Goal: Find specific page/section: Find specific page/section

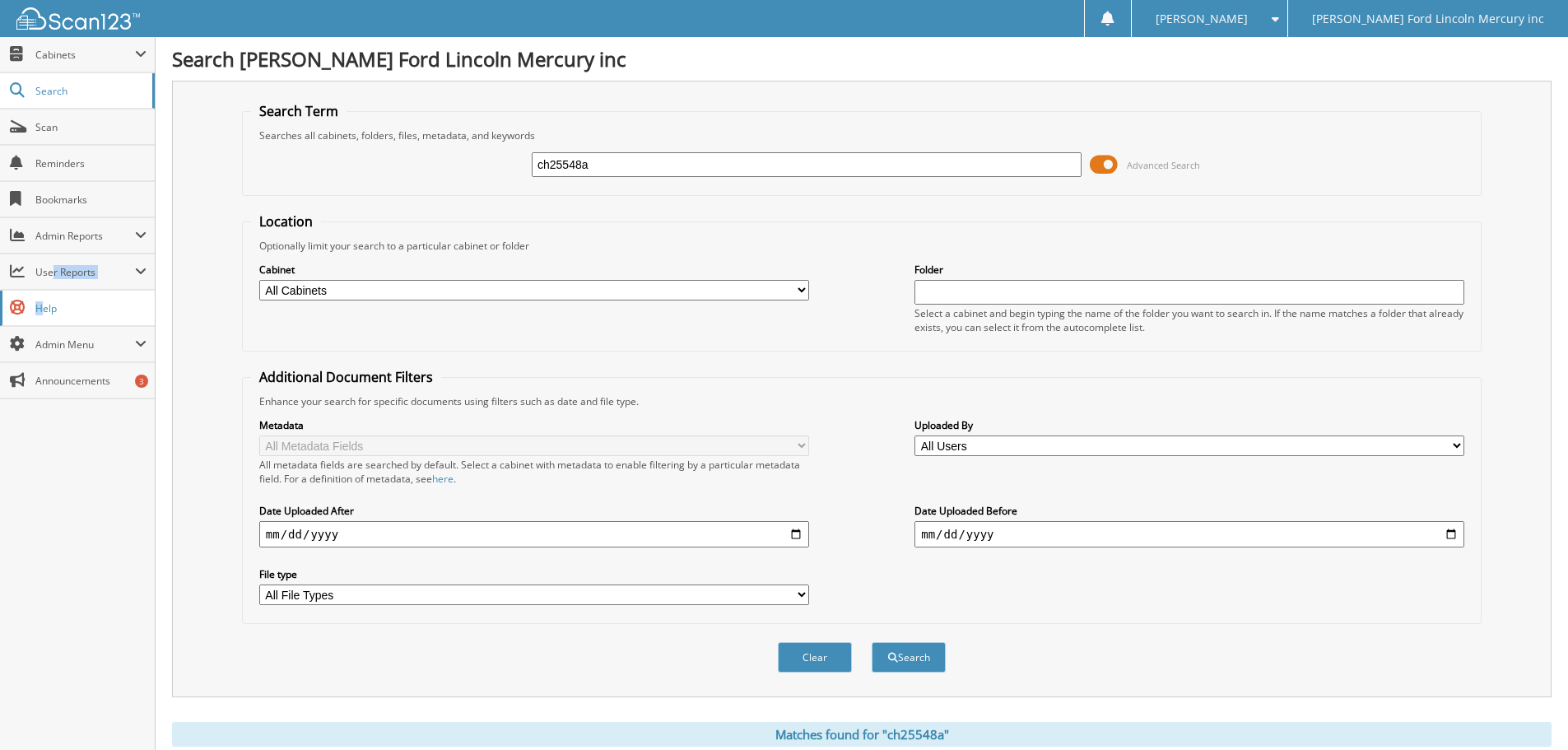
drag, startPoint x: 50, startPoint y: 283, endPoint x: 31, endPoint y: 311, distance: 33.8
click at [32, 308] on div "Close Cabinets My Company Email Addresses Search Scan Reminders SSP" at bounding box center [77, 218] width 154 height 363
click at [29, 317] on link "Help" at bounding box center [77, 308] width 154 height 36
drag, startPoint x: 593, startPoint y: 161, endPoint x: 386, endPoint y: 149, distance: 207.3
click at [456, 152] on div "ch25548a Advanced Search" at bounding box center [861, 164] width 1221 height 45
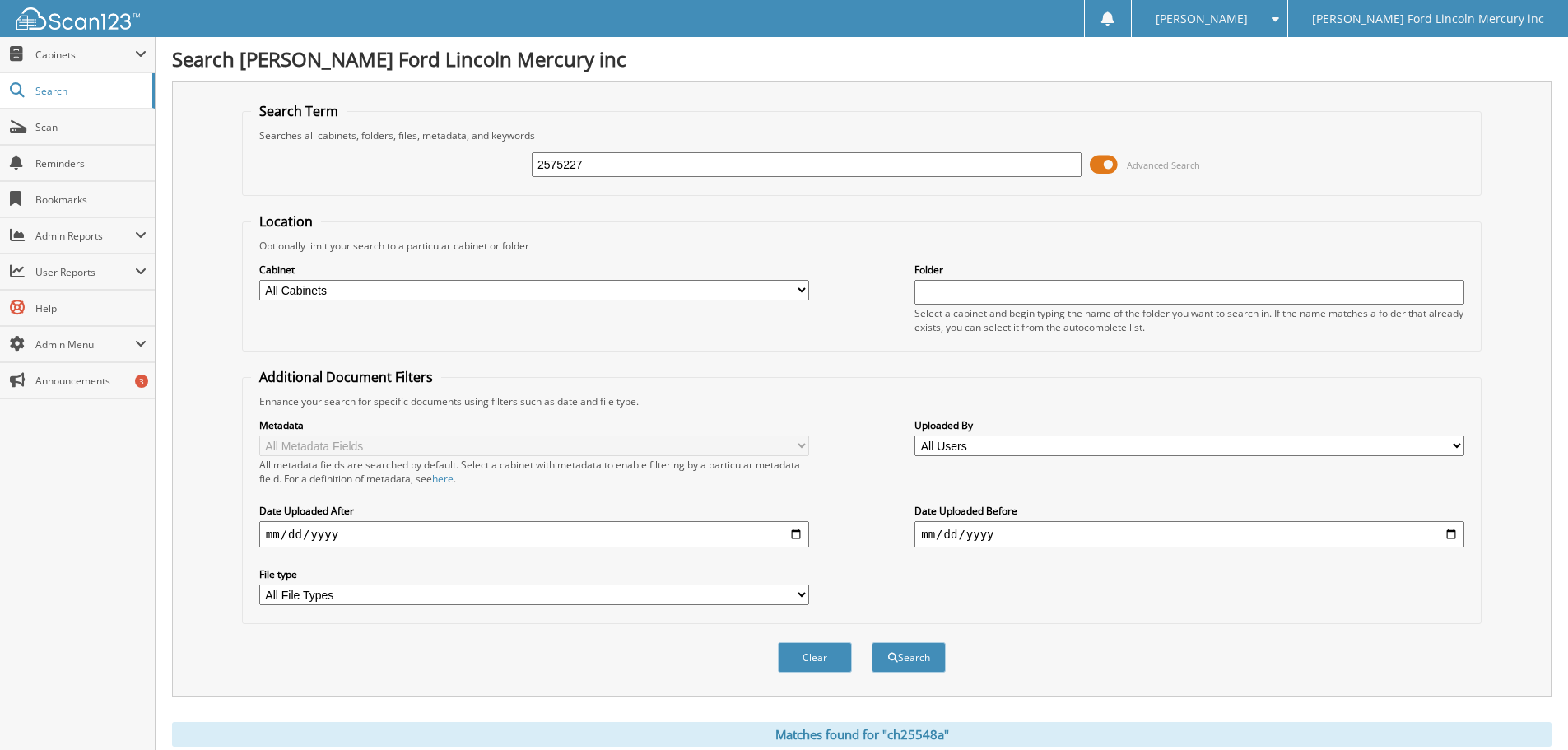
type input "2575227"
click at [871, 642] on button "Search" at bounding box center [908, 657] width 74 height 31
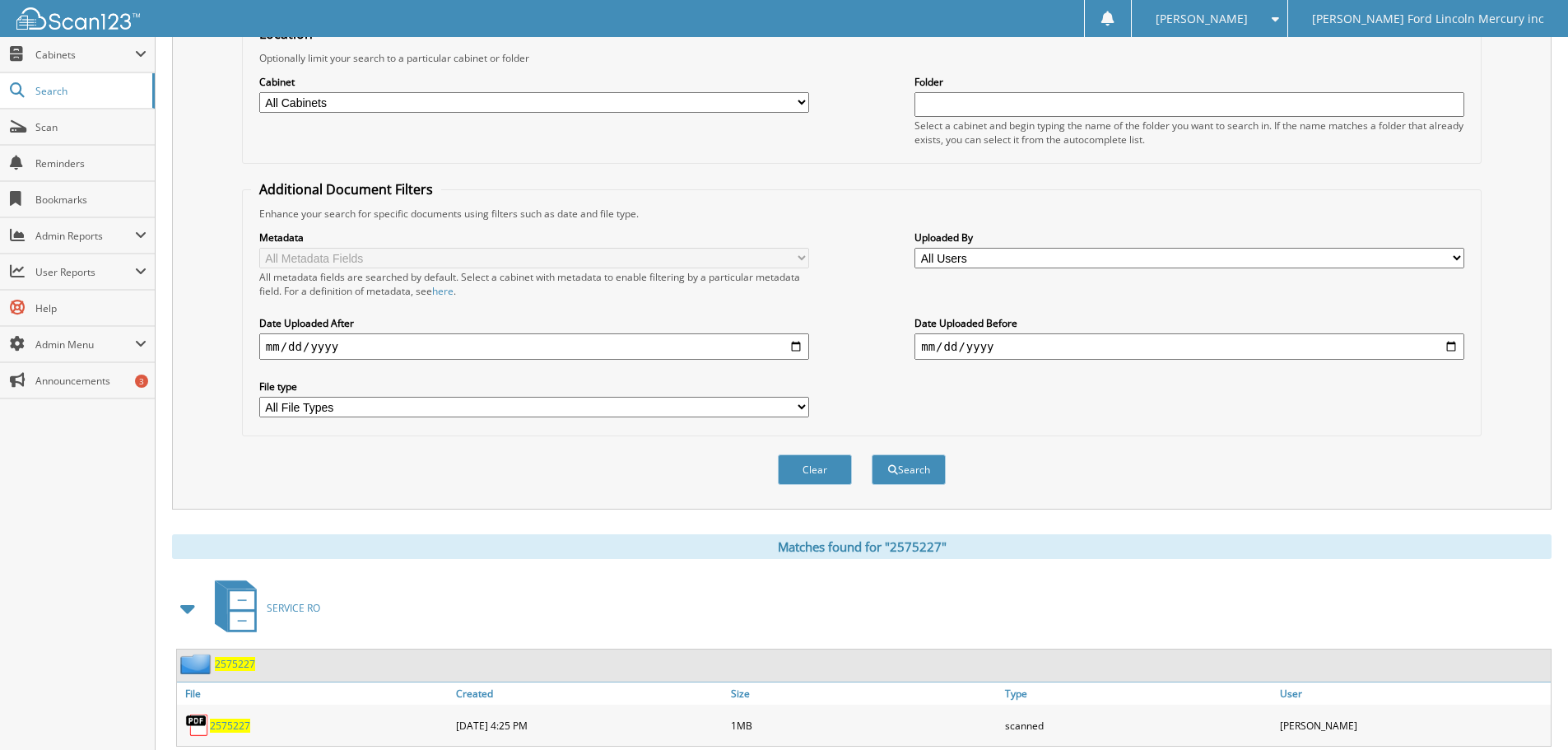
scroll to position [235, 0]
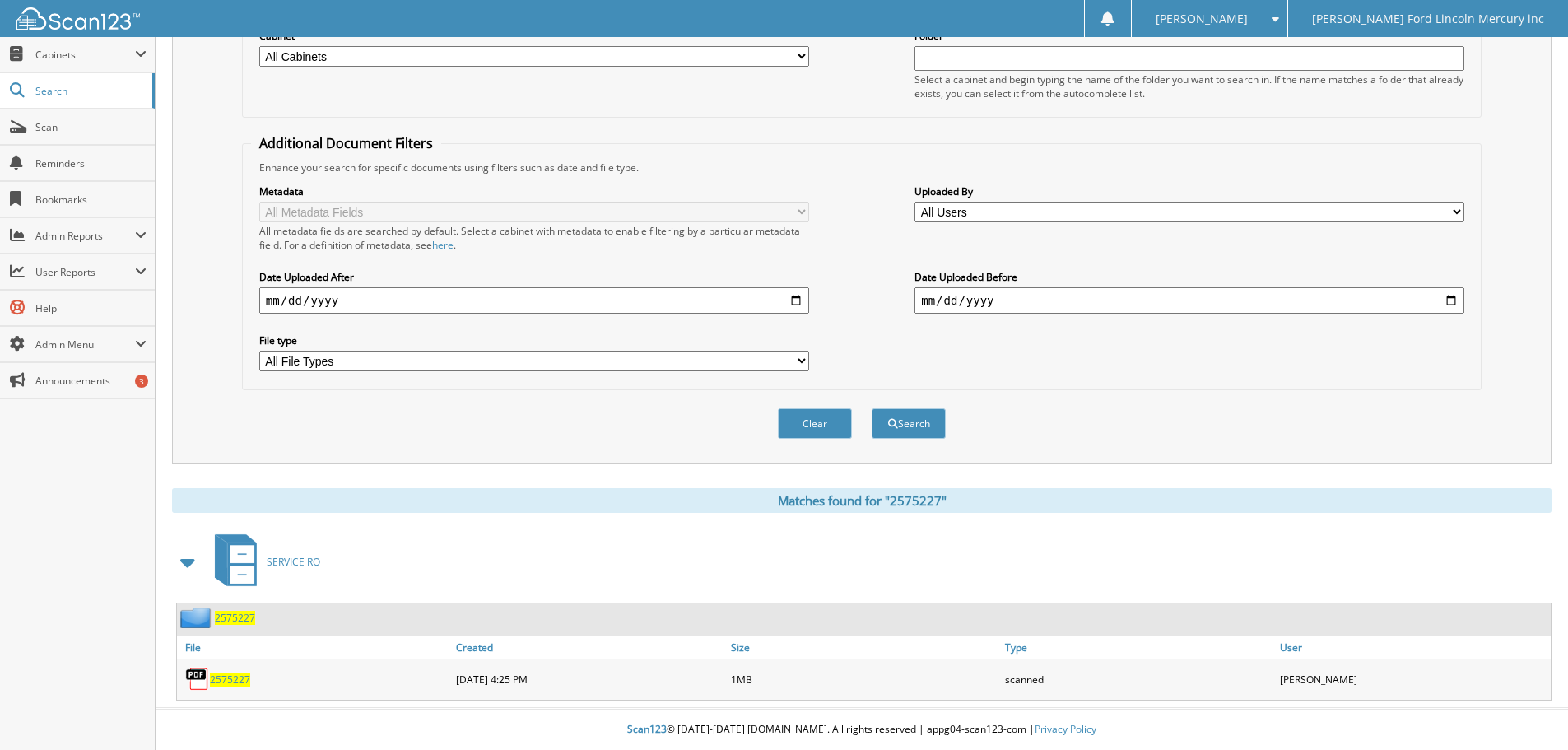
click at [240, 678] on span "2575227" at bounding box center [230, 679] width 40 height 14
